Goal: Transaction & Acquisition: Purchase product/service

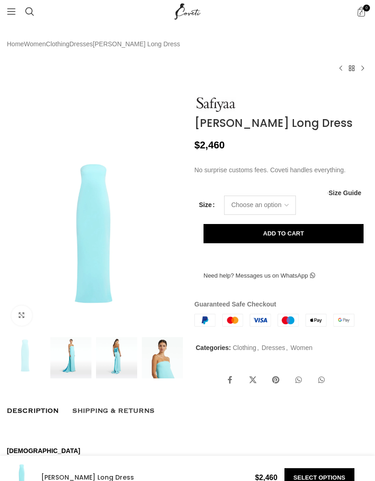
click at [285, 215] on select "Choose an option 4 UK 6 UK 8 [GEOGRAPHIC_DATA] 10 [GEOGRAPHIC_DATA] 12 [GEOGRAP…" at bounding box center [260, 204] width 72 height 19
click at [335, 193] on span "Size Guide" at bounding box center [345, 193] width 33 height 0
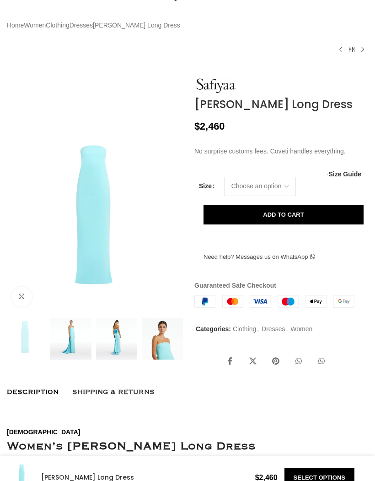
scroll to position [20, 0]
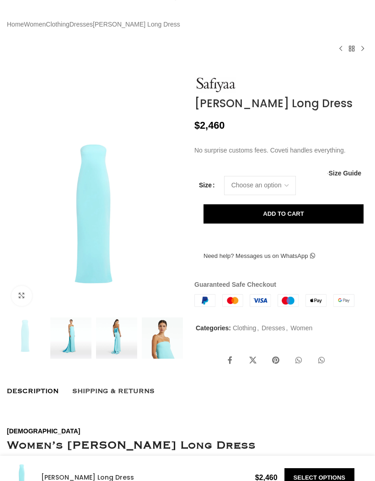
click at [114, 358] on img at bounding box center [116, 337] width 41 height 41
click at [103, 358] on img at bounding box center [116, 337] width 41 height 41
click at [78, 358] on img at bounding box center [70, 337] width 41 height 41
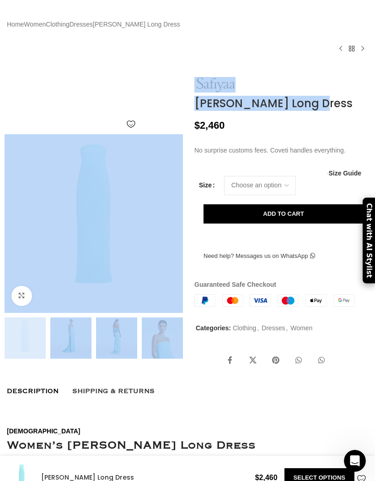
scroll to position [0, 201]
click at [271, 41] on div "Home Women Clothing Dresses [PERSON_NAME] Long Dress Cinza Meknes Long Dress $ …" at bounding box center [188, 35] width 362 height 65
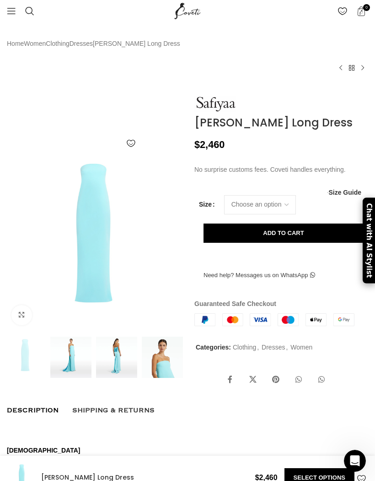
scroll to position [1, 0]
click at [84, 375] on img at bounding box center [70, 356] width 41 height 41
click at [116, 377] on img at bounding box center [116, 356] width 41 height 41
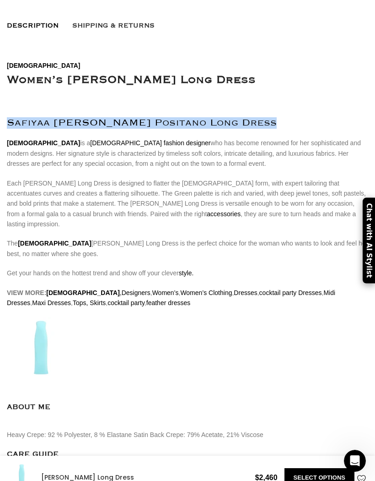
scroll to position [385, 0]
click at [40, 369] on img at bounding box center [41, 350] width 69 height 69
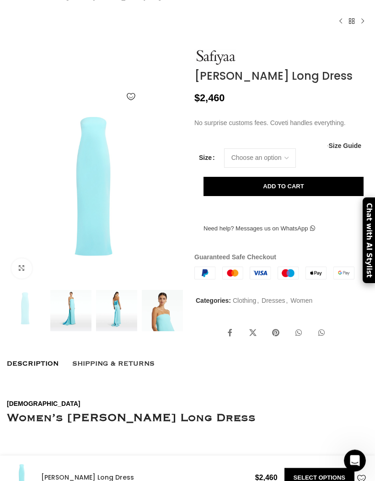
scroll to position [0, 0]
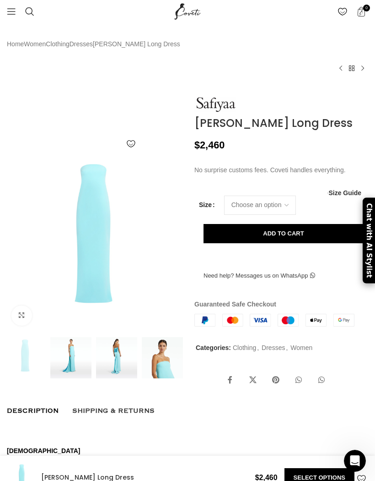
click at [119, 368] on img at bounding box center [116, 357] width 41 height 41
click at [119, 369] on img at bounding box center [116, 357] width 41 height 41
click at [73, 378] on img at bounding box center [70, 357] width 41 height 41
click at [17, 326] on link "Click to enlarge" at bounding box center [21, 315] width 21 height 21
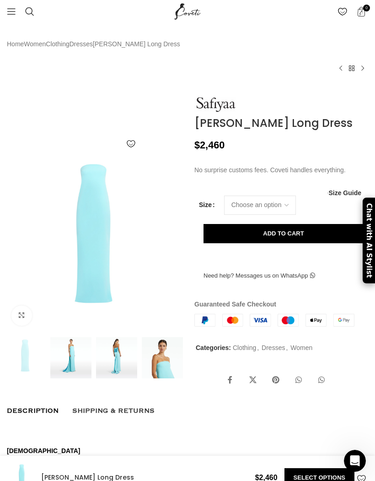
click at [22, 326] on link "Click to enlarge" at bounding box center [21, 315] width 21 height 21
click at [141, 416] on span "Shipping & Returns" at bounding box center [113, 410] width 82 height 10
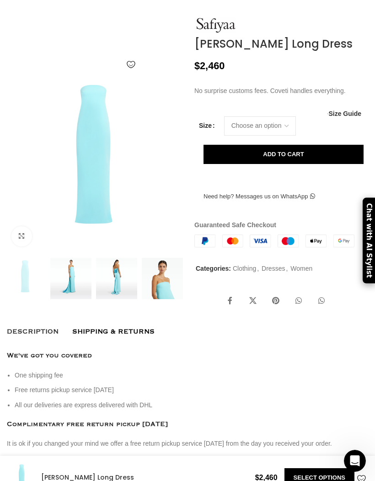
scroll to position [103, 0]
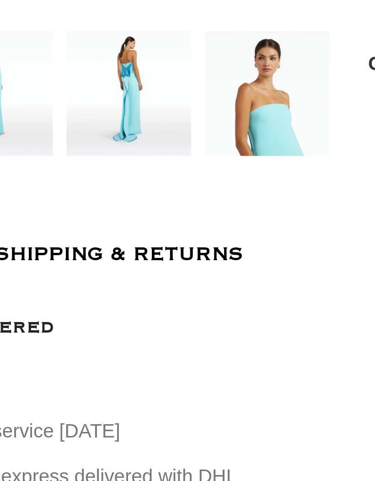
click at [72, 302] on span "Shipping & Returns" at bounding box center [113, 307] width 82 height 10
click at [142, 234] on img at bounding box center [162, 254] width 41 height 41
click at [96, 234] on img at bounding box center [116, 254] width 41 height 41
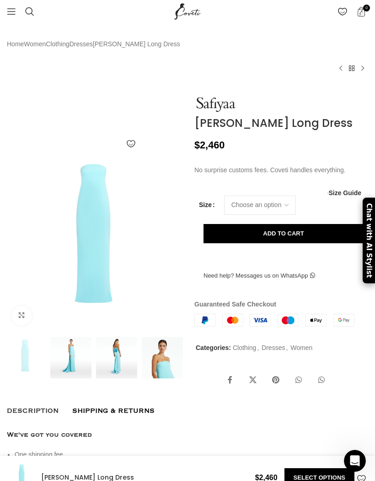
scroll to position [0, 906]
click at [113, 376] on img at bounding box center [116, 357] width 41 height 41
click at [284, 215] on select "Choose an option 4 UK 6 UK 8 [GEOGRAPHIC_DATA] 10 [GEOGRAPHIC_DATA] 12 [GEOGRAP…" at bounding box center [260, 204] width 72 height 19
click at [334, 193] on span "Size Guide" at bounding box center [345, 193] width 33 height 0
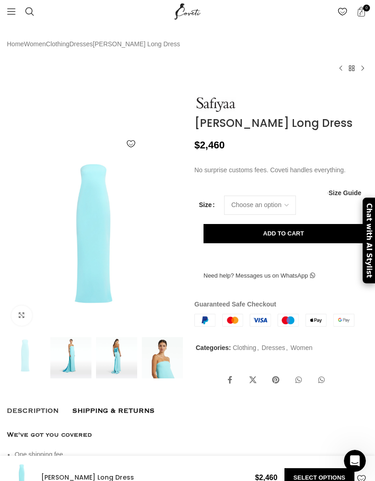
scroll to position [0, 478]
click at [276, 215] on select "Choose an option 4 UK 6 UK 8 [GEOGRAPHIC_DATA] 10 [GEOGRAPHIC_DATA] 12 [GEOGRAP…" at bounding box center [260, 204] width 72 height 19
click at [337, 193] on span "Size Guide" at bounding box center [345, 193] width 33 height 0
click at [336, 193] on span "Size Guide" at bounding box center [345, 193] width 33 height 0
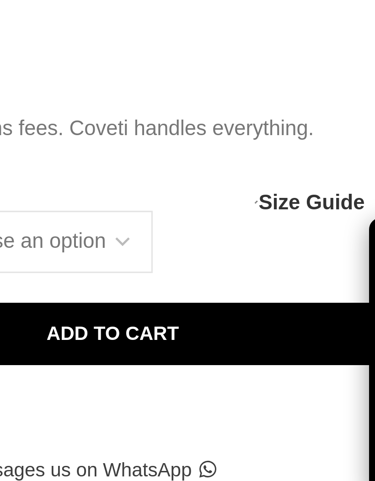
click at [329, 193] on span "Size Guide" at bounding box center [345, 193] width 33 height 0
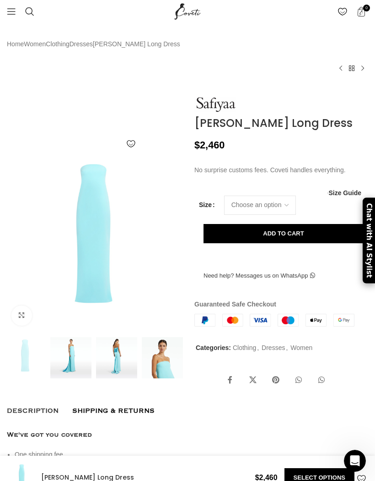
click at [340, 193] on span "Size Guide" at bounding box center [345, 193] width 33 height 0
click at [340, 215] on tbody "Size Choose an option 4 [GEOGRAPHIC_DATA] 6 [GEOGRAPHIC_DATA] 8 [GEOGRAPHIC_DAT…" at bounding box center [281, 204] width 165 height 19
click at [342, 193] on span "Size Guide" at bounding box center [345, 193] width 33 height 0
click at [345, 215] on tbody "Size Choose an option 4 [GEOGRAPHIC_DATA] 6 [GEOGRAPHIC_DATA] 8 [GEOGRAPHIC_DAT…" at bounding box center [281, 204] width 165 height 19
click at [341, 193] on span "Size Guide" at bounding box center [345, 193] width 33 height 0
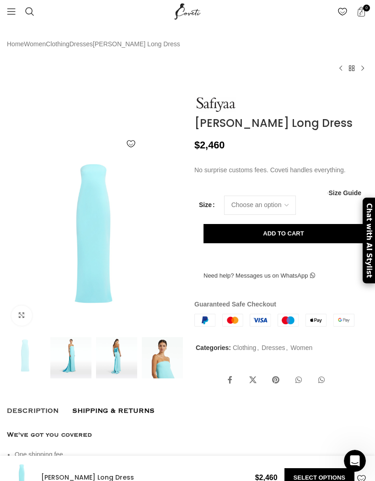
click at [334, 215] on tbody "Size Choose an option 4 [GEOGRAPHIC_DATA] 6 [GEOGRAPHIC_DATA] 8 [GEOGRAPHIC_DAT…" at bounding box center [281, 204] width 165 height 19
click at [339, 215] on tbody "Size Choose an option 4 [GEOGRAPHIC_DATA] 6 [GEOGRAPHIC_DATA] 8 [GEOGRAPHIC_DAT…" at bounding box center [281, 204] width 165 height 19
click at [344, 193] on span "Size Guide" at bounding box center [345, 193] width 33 height 0
click at [340, 193] on span "Size Guide" at bounding box center [345, 193] width 33 height 0
click at [337, 215] on tbody "Size Choose an option 4 [GEOGRAPHIC_DATA] 6 [GEOGRAPHIC_DATA] 8 [GEOGRAPHIC_DAT…" at bounding box center [281, 204] width 165 height 19
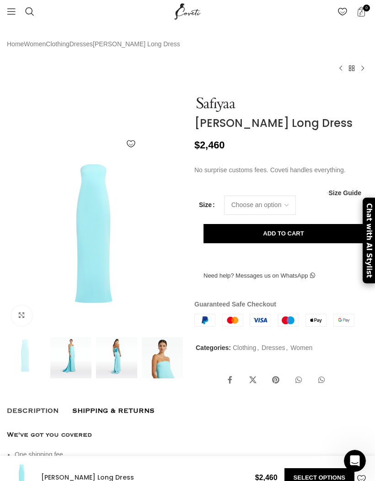
click at [340, 215] on tbody "Size Choose an option 4 [GEOGRAPHIC_DATA] 6 [GEOGRAPHIC_DATA] 8 [GEOGRAPHIC_DAT…" at bounding box center [281, 204] width 165 height 19
click at [337, 193] on span "Size Guide" at bounding box center [345, 193] width 33 height 0
click at [281, 215] on select "Choose an option 4 UK 6 UK 8 [GEOGRAPHIC_DATA] 10 [GEOGRAPHIC_DATA] 12 [GEOGRAP…" at bounding box center [260, 204] width 72 height 19
click at [273, 215] on select "Choose an option 4 UK 6 UK 8 [GEOGRAPHIC_DATA] 10 [GEOGRAPHIC_DATA] 12 [GEOGRAP…" at bounding box center [260, 204] width 72 height 19
click at [266, 215] on select "Choose an option 4 UK 6 UK 8 [GEOGRAPHIC_DATA] 10 [GEOGRAPHIC_DATA] 12 [GEOGRAP…" at bounding box center [260, 204] width 72 height 19
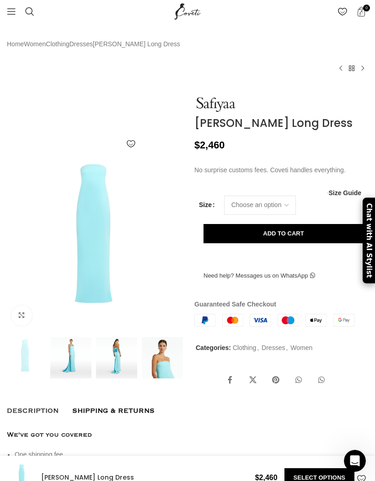
click at [339, 193] on span "Size Guide" at bounding box center [345, 193] width 33 height 0
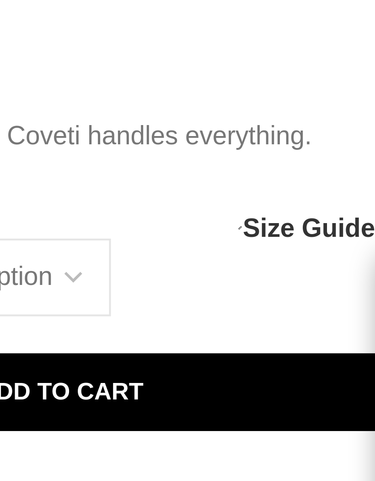
click at [329, 193] on span "Size Guide" at bounding box center [345, 193] width 33 height 0
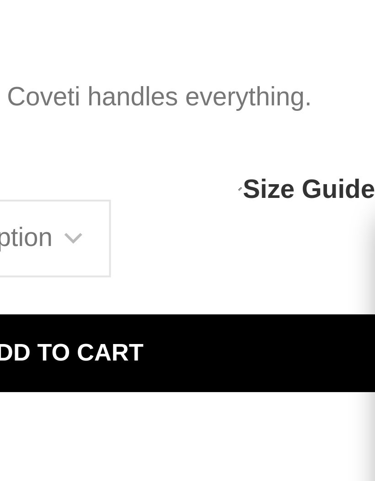
click at [329, 193] on span "Size Guide" at bounding box center [345, 193] width 33 height 0
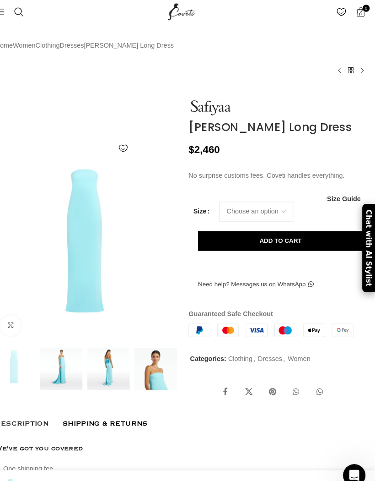
click at [329, 193] on span "Size Guide" at bounding box center [345, 193] width 33 height 0
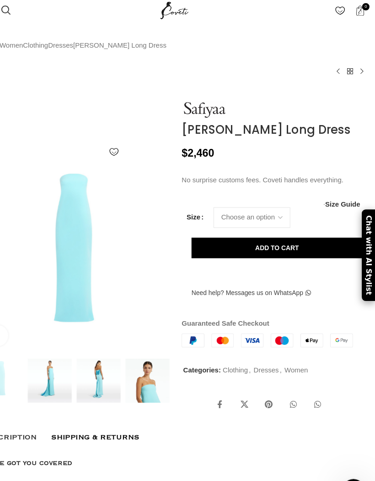
scroll to position [0, 0]
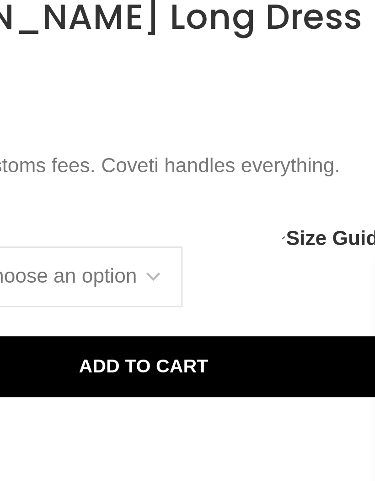
click at [329, 193] on span "Size Guide" at bounding box center [345, 193] width 33 height 0
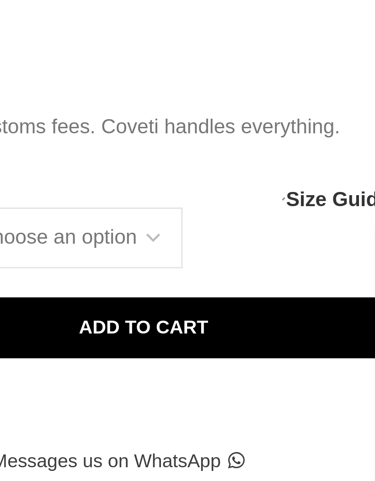
click at [329, 193] on span "Size Guide" at bounding box center [345, 193] width 33 height 0
click at [194, 165] on div "No surprise customs fees. Coveti handles everything." at bounding box center [281, 177] width 174 height 24
click at [329, 193] on span "Size Guide" at bounding box center [345, 193] width 33 height 0
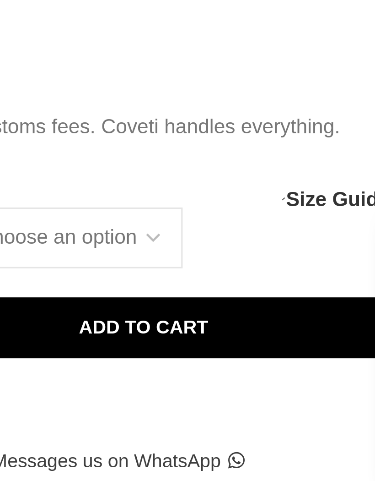
click at [329, 193] on span "Size Guide" at bounding box center [345, 193] width 33 height 0
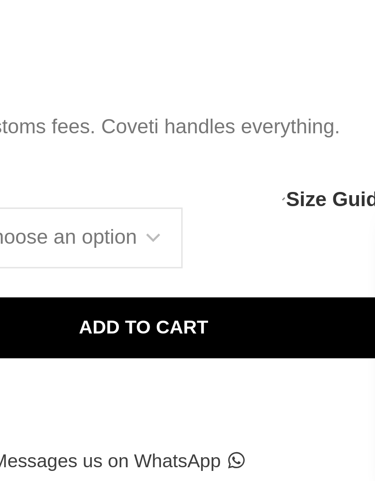
click at [329, 193] on span "Size Guide" at bounding box center [345, 193] width 33 height 0
click at [199, 195] on tbody "Size Choose an option 4 [GEOGRAPHIC_DATA] 6 [GEOGRAPHIC_DATA] 8 [GEOGRAPHIC_DAT…" at bounding box center [281, 204] width 165 height 19
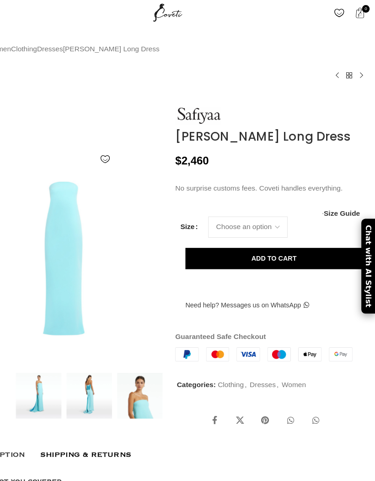
click at [329, 193] on span "Size Guide" at bounding box center [345, 193] width 33 height 0
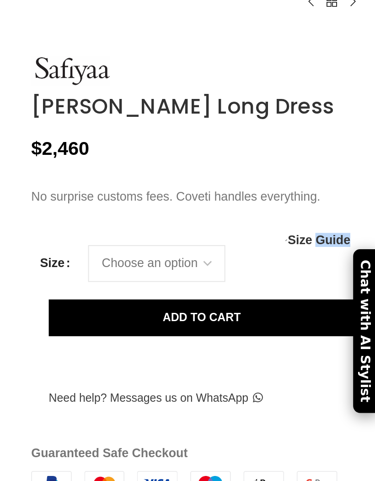
click at [329, 193] on span "Size Guide" at bounding box center [345, 193] width 33 height 0
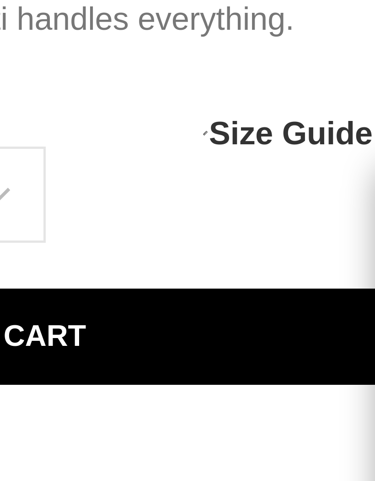
click at [329, 193] on span "Size Guide" at bounding box center [345, 193] width 33 height 0
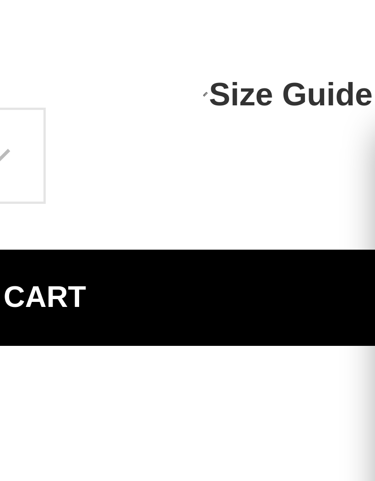
click at [329, 193] on span "Size Guide" at bounding box center [345, 193] width 33 height 0
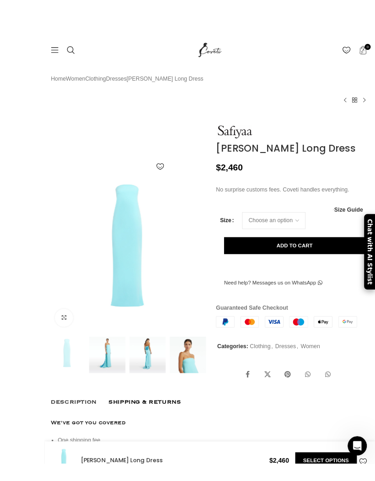
scroll to position [1, 0]
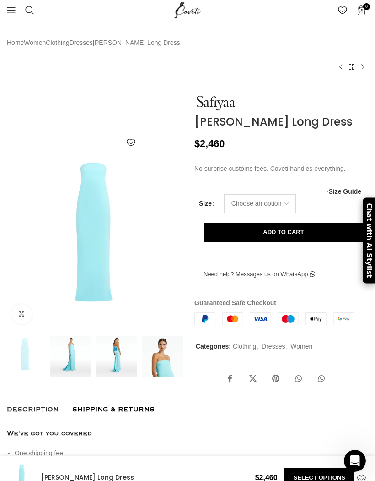
click at [286, 213] on select "Choose an option 4 UK 6 UK 8 [GEOGRAPHIC_DATA] 10 [GEOGRAPHIC_DATA] 12 [GEOGRAP…" at bounding box center [260, 203] width 72 height 19
select select "6-[GEOGRAPHIC_DATA]"
click at [269, 213] on select "Choose an option 4 UK 6 UK 8 [GEOGRAPHIC_DATA] 10 [GEOGRAPHIC_DATA] 12 [GEOGRAP…" at bounding box center [260, 203] width 72 height 19
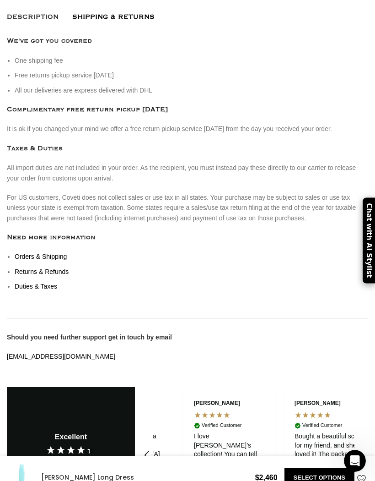
scroll to position [393, 0]
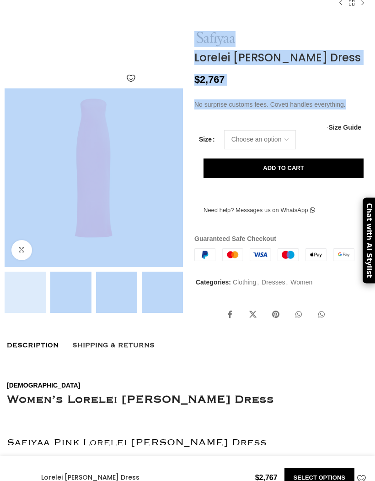
scroll to position [65, 0]
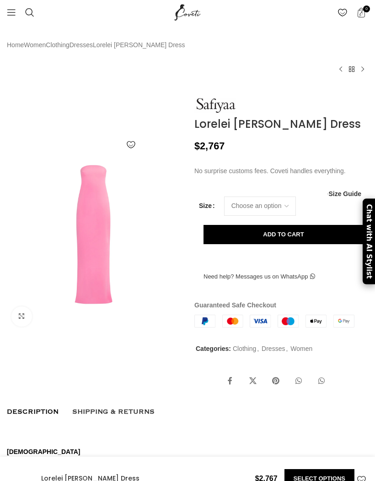
scroll to position [0, 101]
